Goal: Task Accomplishment & Management: Use online tool/utility

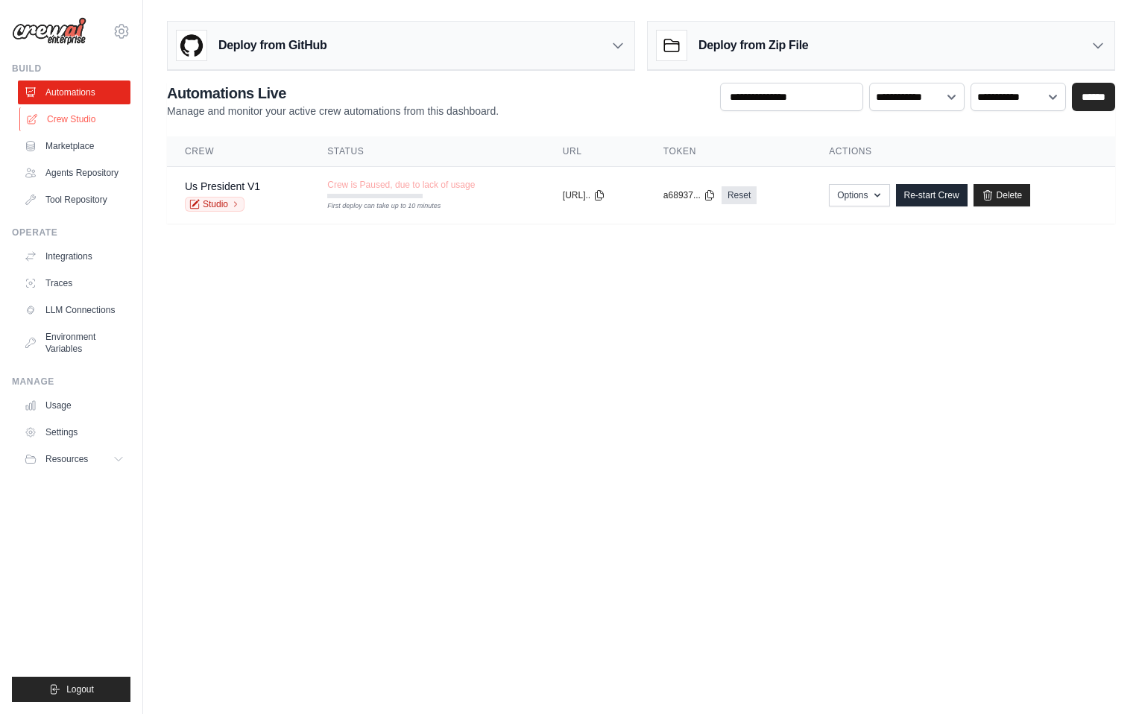
click at [75, 121] on link "Crew Studio" at bounding box center [75, 119] width 113 height 24
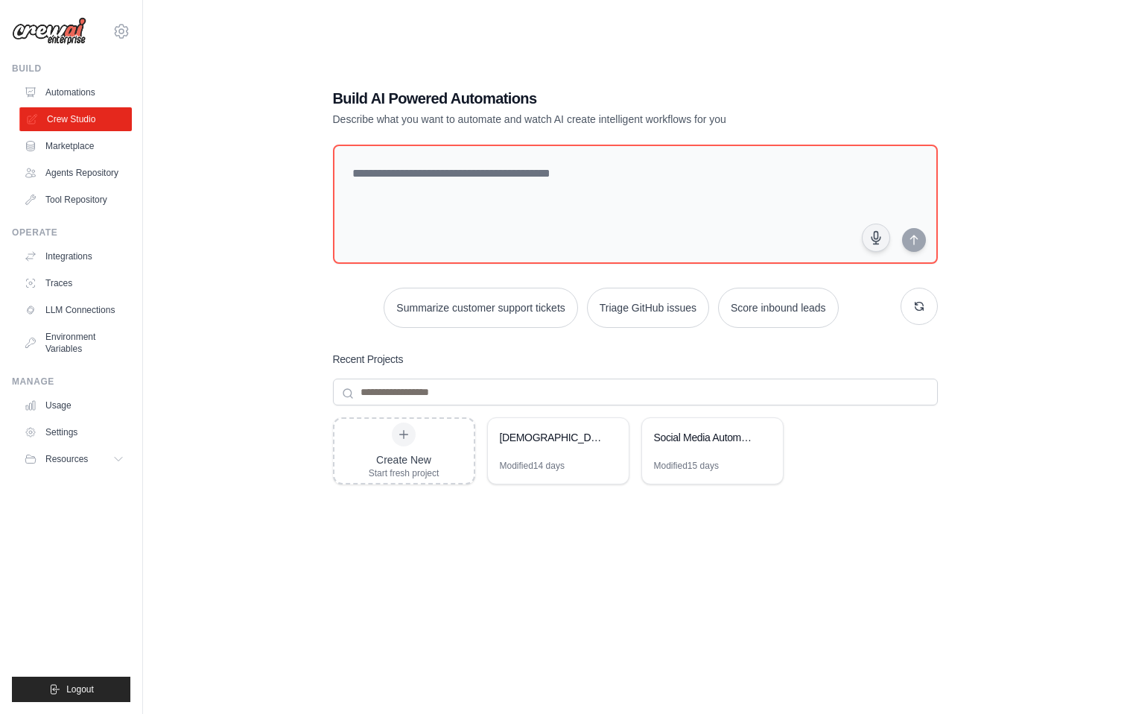
click at [80, 109] on link "Crew Studio" at bounding box center [75, 119] width 113 height 24
click at [79, 89] on link "Automations" at bounding box center [74, 92] width 113 height 24
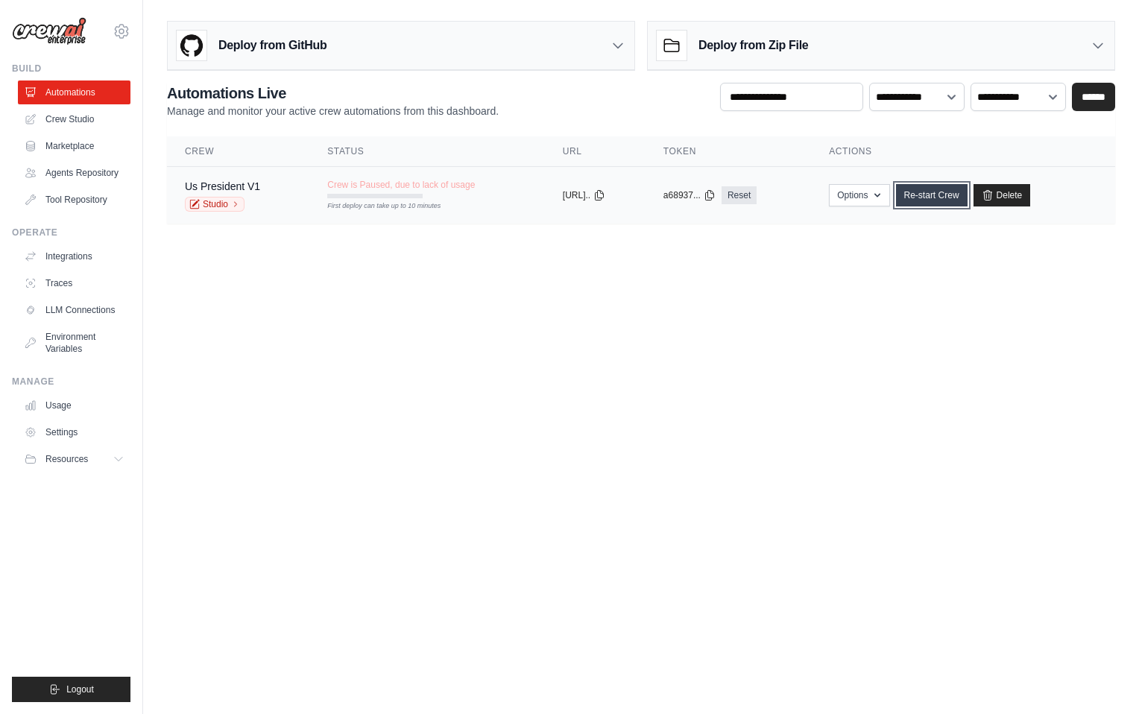
click at [943, 193] on link "Re-start Crew" at bounding box center [932, 195] width 72 height 22
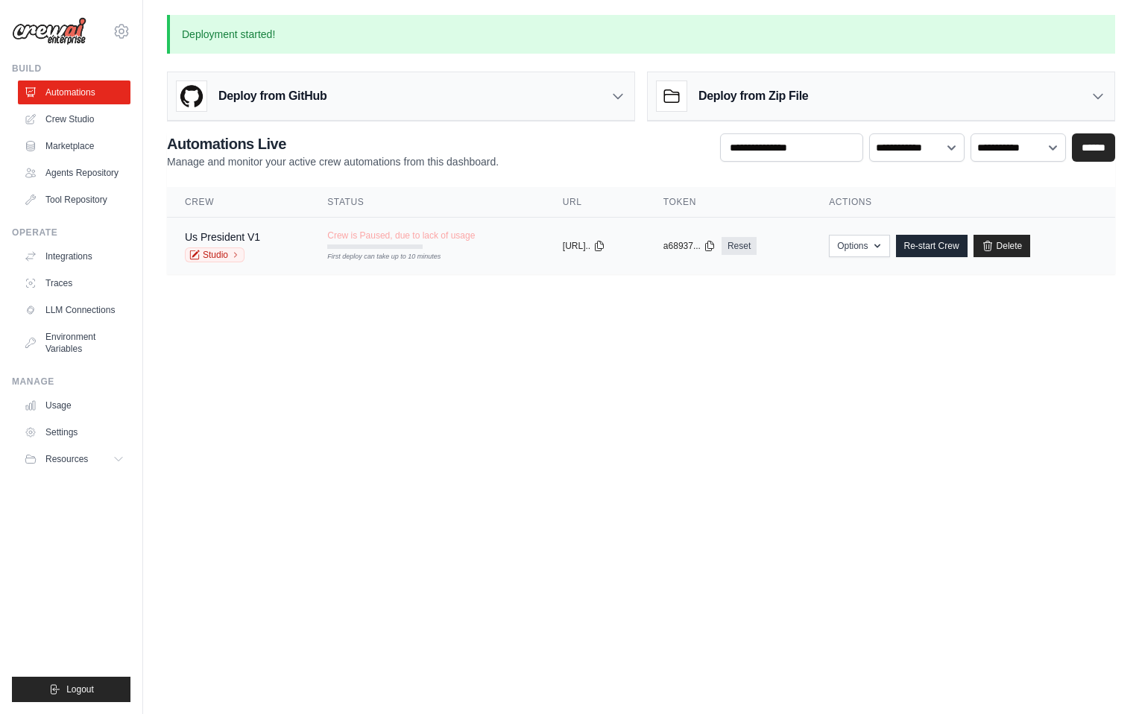
click at [383, 233] on span "Crew is Paused, due to lack of usage" at bounding box center [401, 236] width 148 height 12
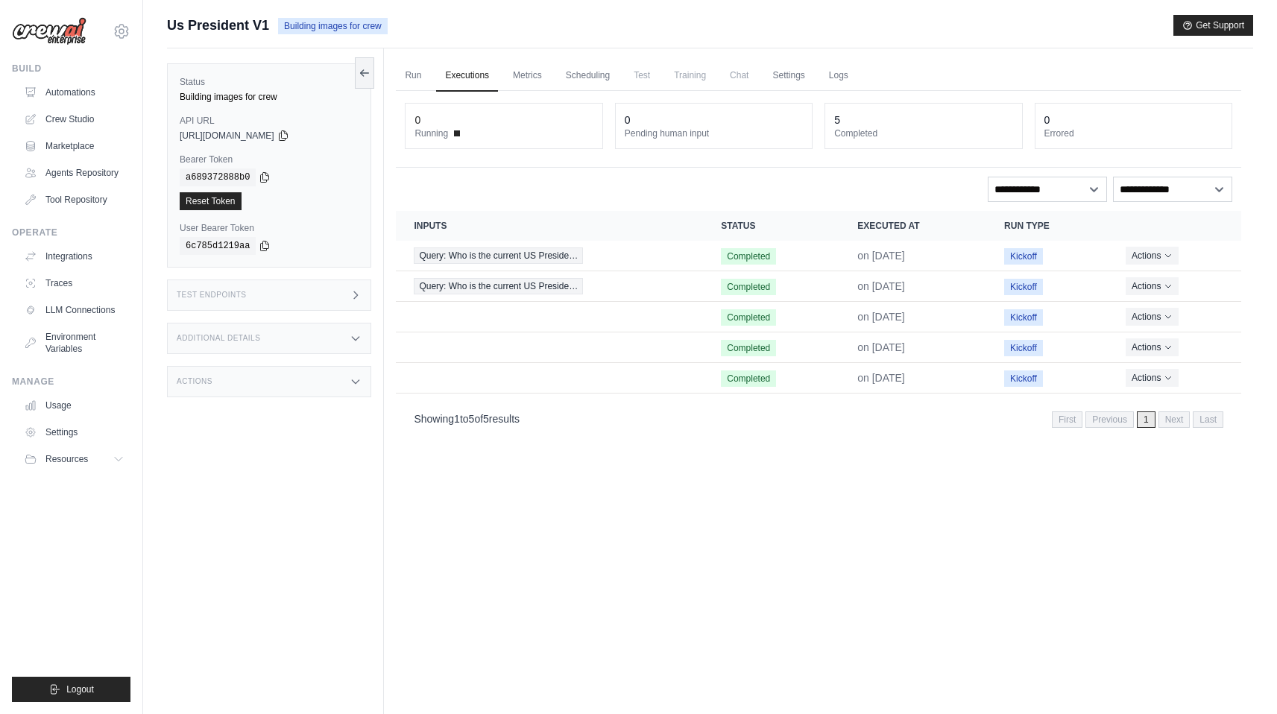
click at [443, 72] on link "Executions" at bounding box center [467, 75] width 62 height 31
click at [370, 80] on button at bounding box center [364, 72] width 19 height 31
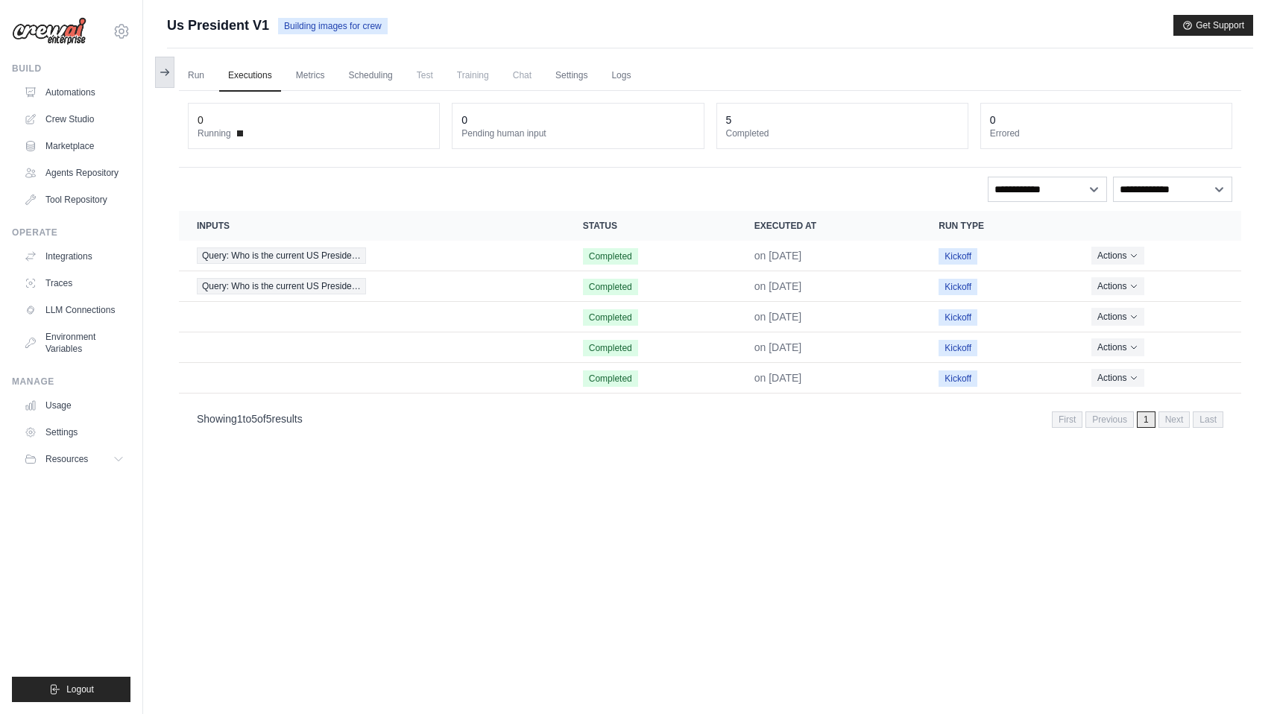
click at [166, 73] on icon at bounding box center [165, 72] width 12 height 12
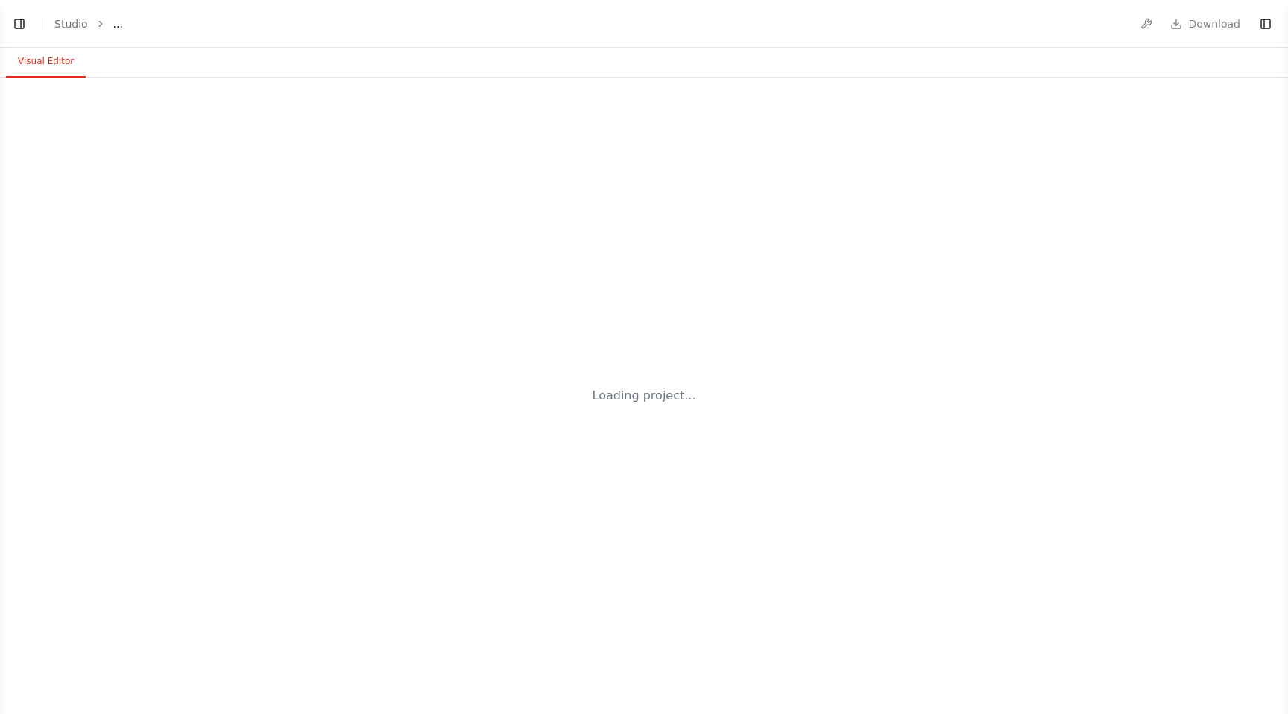
select select "****"
